Goal: Find specific page/section: Find specific page/section

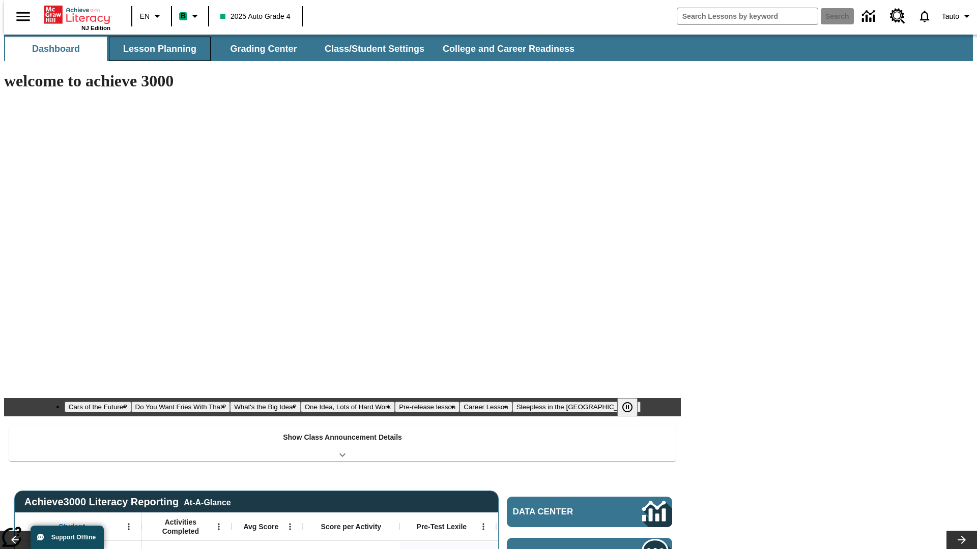
click at [156, 49] on button "Lesson Planning" at bounding box center [160, 49] width 102 height 24
